Goal: Task Accomplishment & Management: Manage account settings

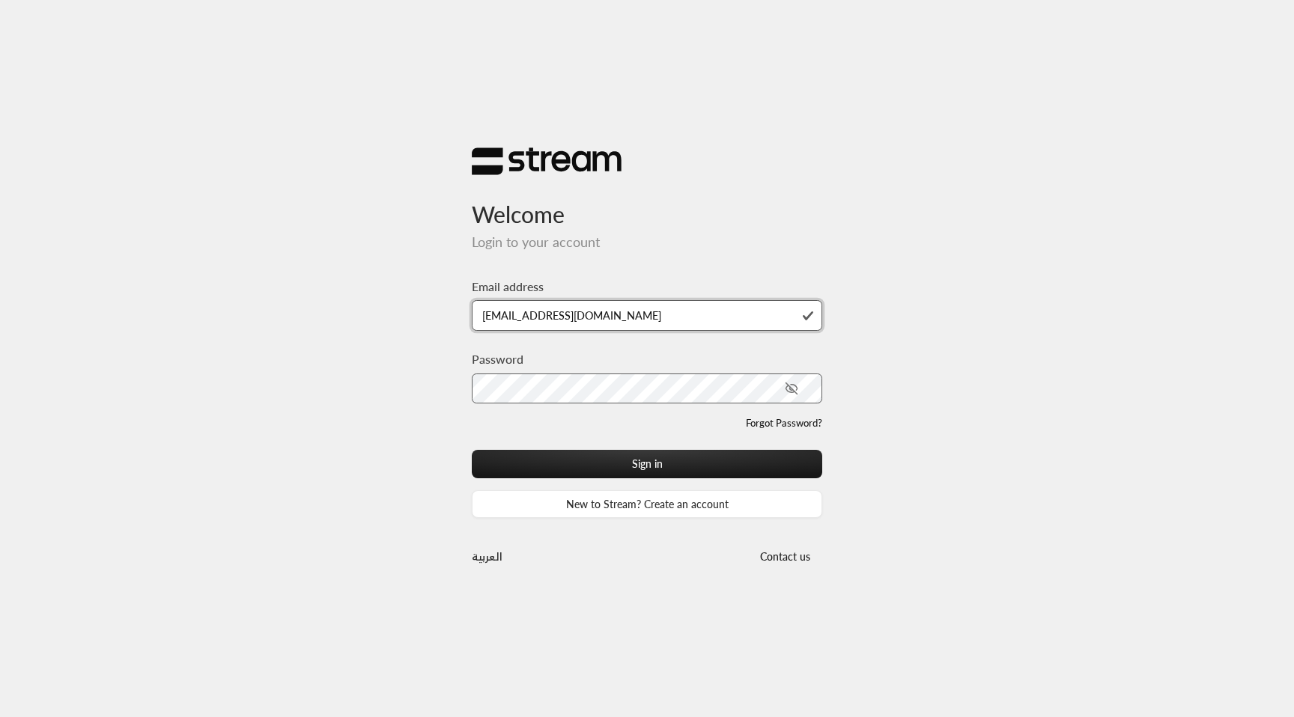
click at [625, 320] on input "[EMAIL_ADDRESS][DOMAIN_NAME]" at bounding box center [647, 315] width 350 height 31
click at [631, 318] on input "[EMAIL_ADDRESS][DOMAIN_NAME]" at bounding box center [647, 315] width 350 height 31
drag, startPoint x: 630, startPoint y: 316, endPoint x: 608, endPoint y: 314, distance: 21.8
click at [608, 314] on input "[EMAIL_ADDRESS][DOMAIN_NAME]" at bounding box center [647, 315] width 350 height 31
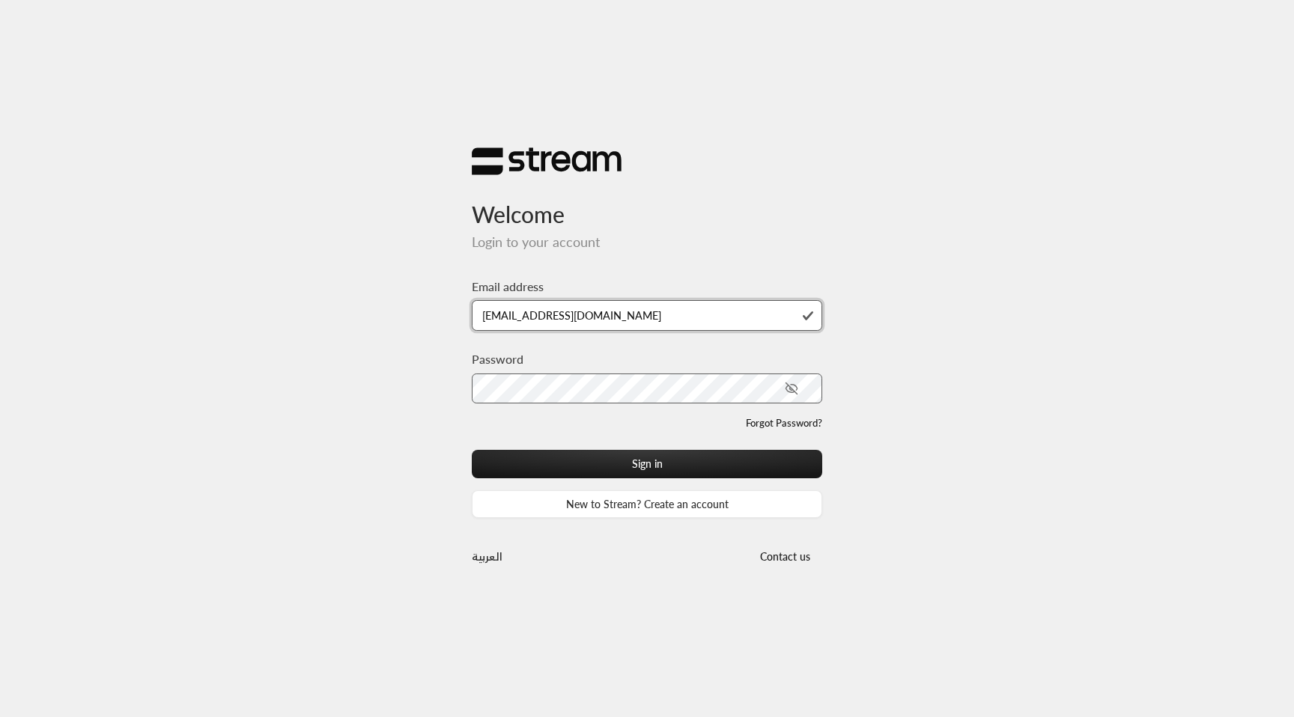
click at [709, 315] on input "[EMAIL_ADDRESS][DOMAIN_NAME]" at bounding box center [647, 315] width 350 height 31
paste input "lrowad"
type input "[EMAIL_ADDRESS][DOMAIN_NAME]"
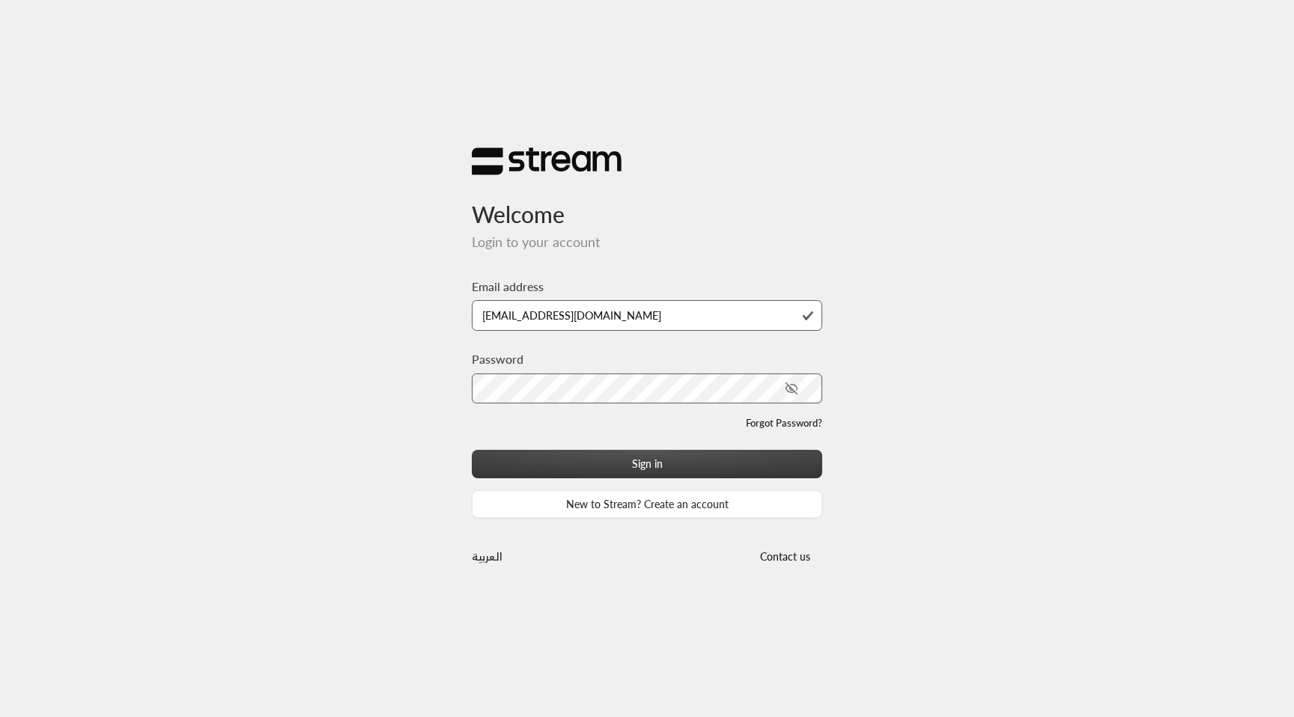
click at [632, 467] on button "Sign in" at bounding box center [647, 464] width 350 height 28
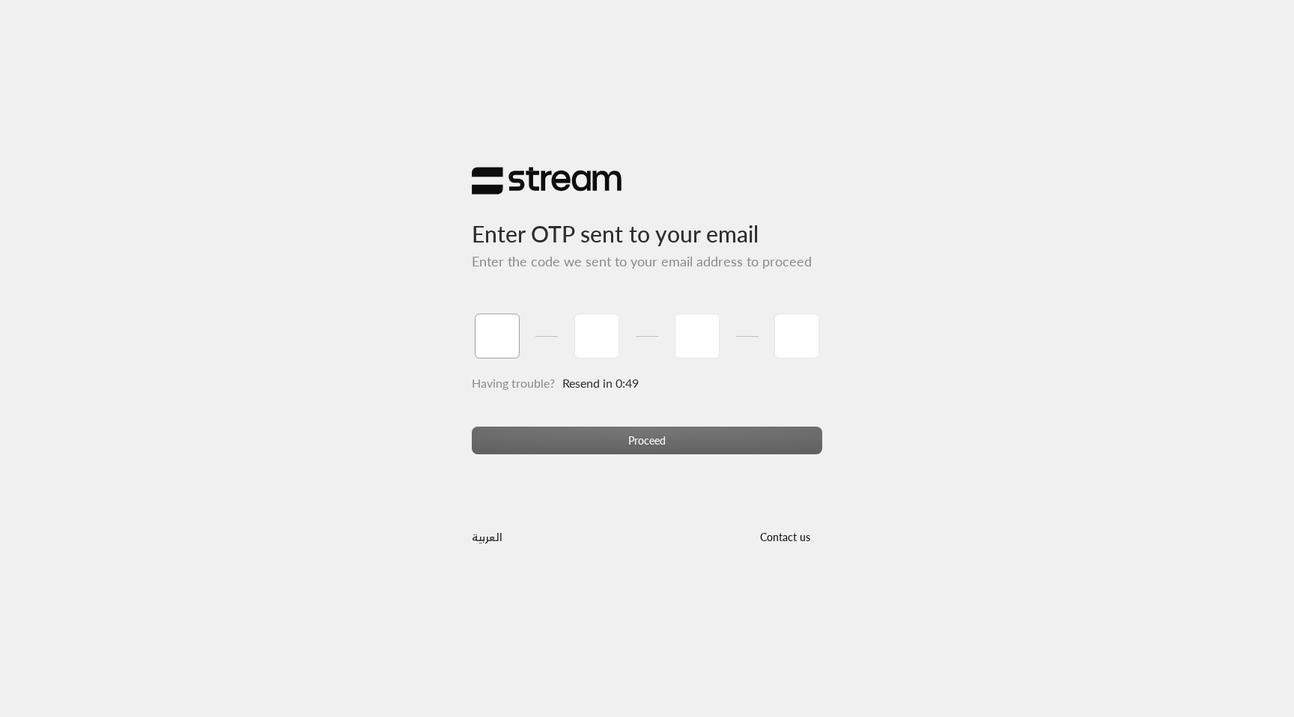
paste input "4"
type input "4"
type input "3"
type input "9"
type input "7"
